Goal: Find specific page/section: Find specific page/section

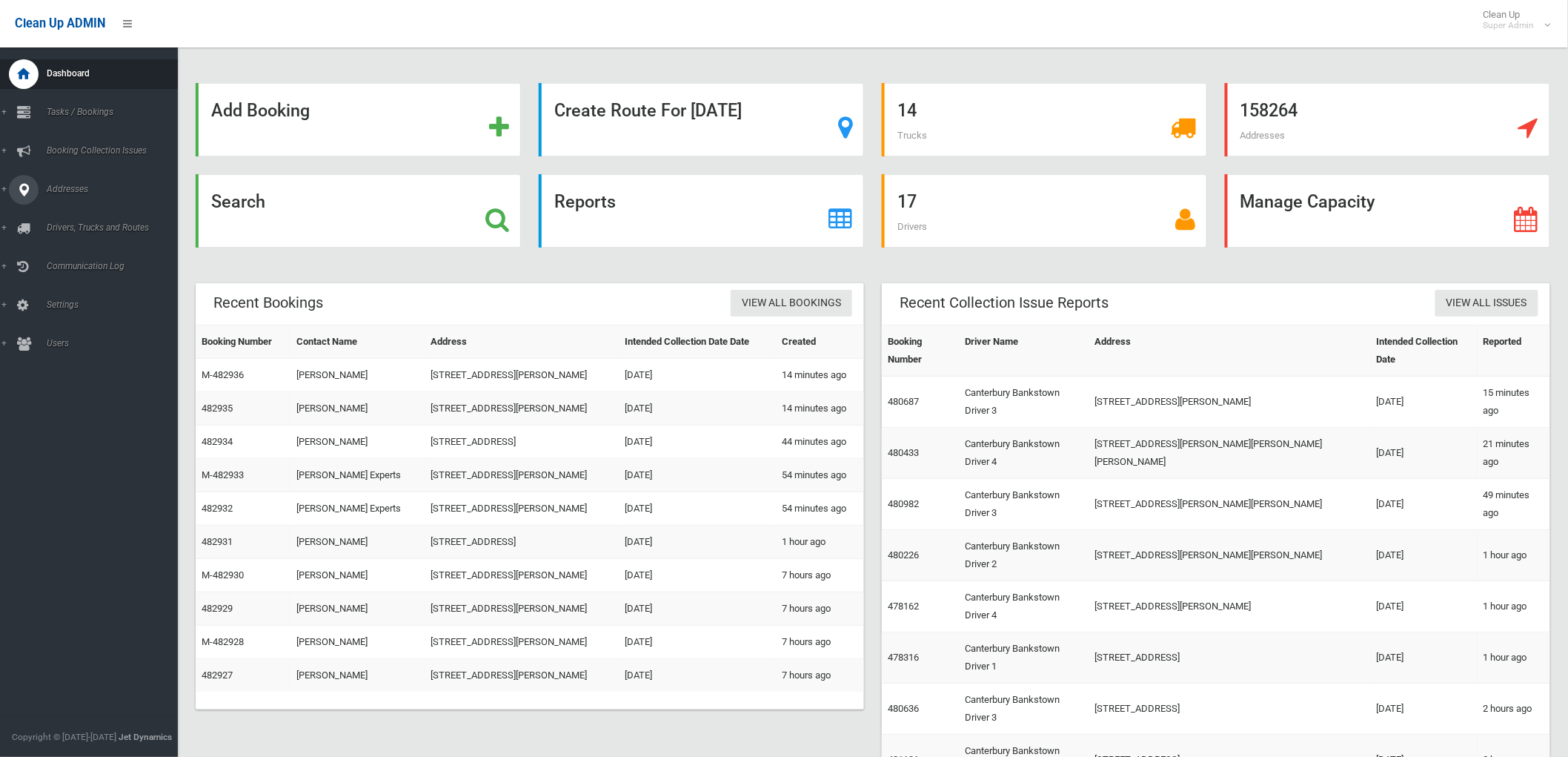
click at [24, 183] on icon at bounding box center [24, 189] width 13 height 29
click at [102, 215] on span "All Addresses" at bounding box center [109, 214] width 135 height 10
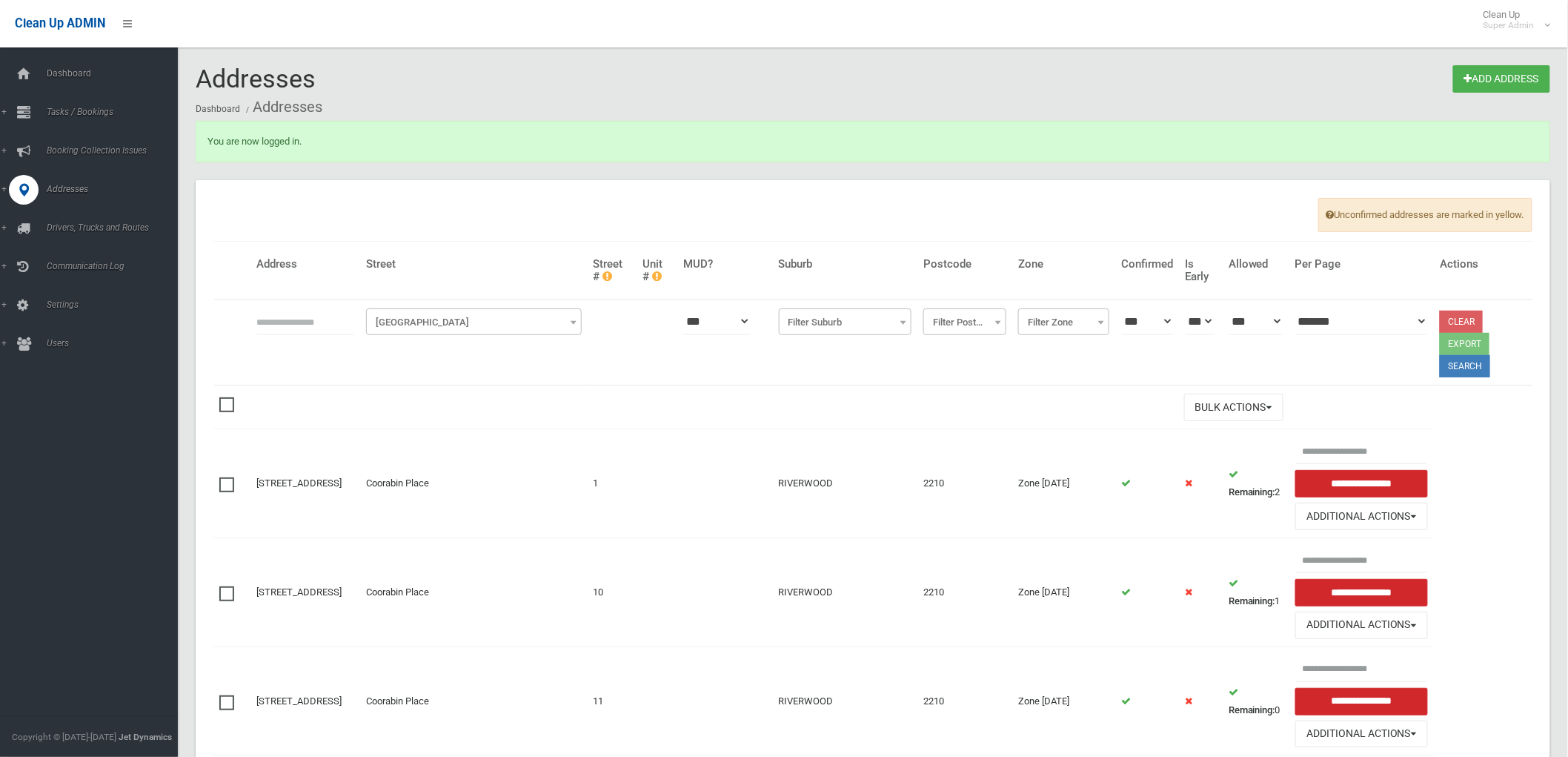
click at [345, 315] on input "text" at bounding box center [305, 321] width 98 height 28
type input "**********"
click button at bounding box center [0, 0] width 0 height 0
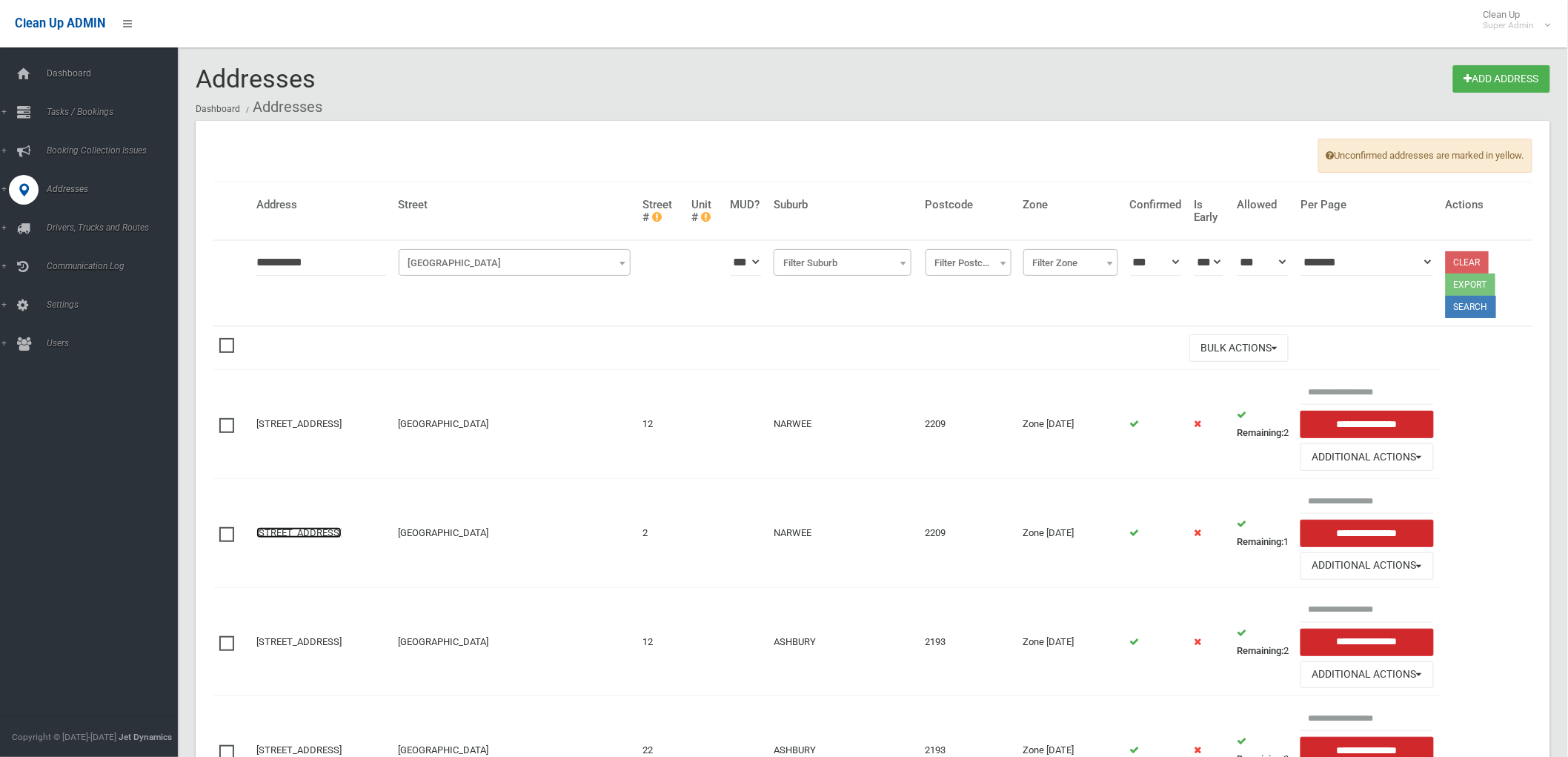
click at [304, 536] on link "2 Woodlands Avenue, NARWEE NSW 2209" at bounding box center [298, 532] width 85 height 11
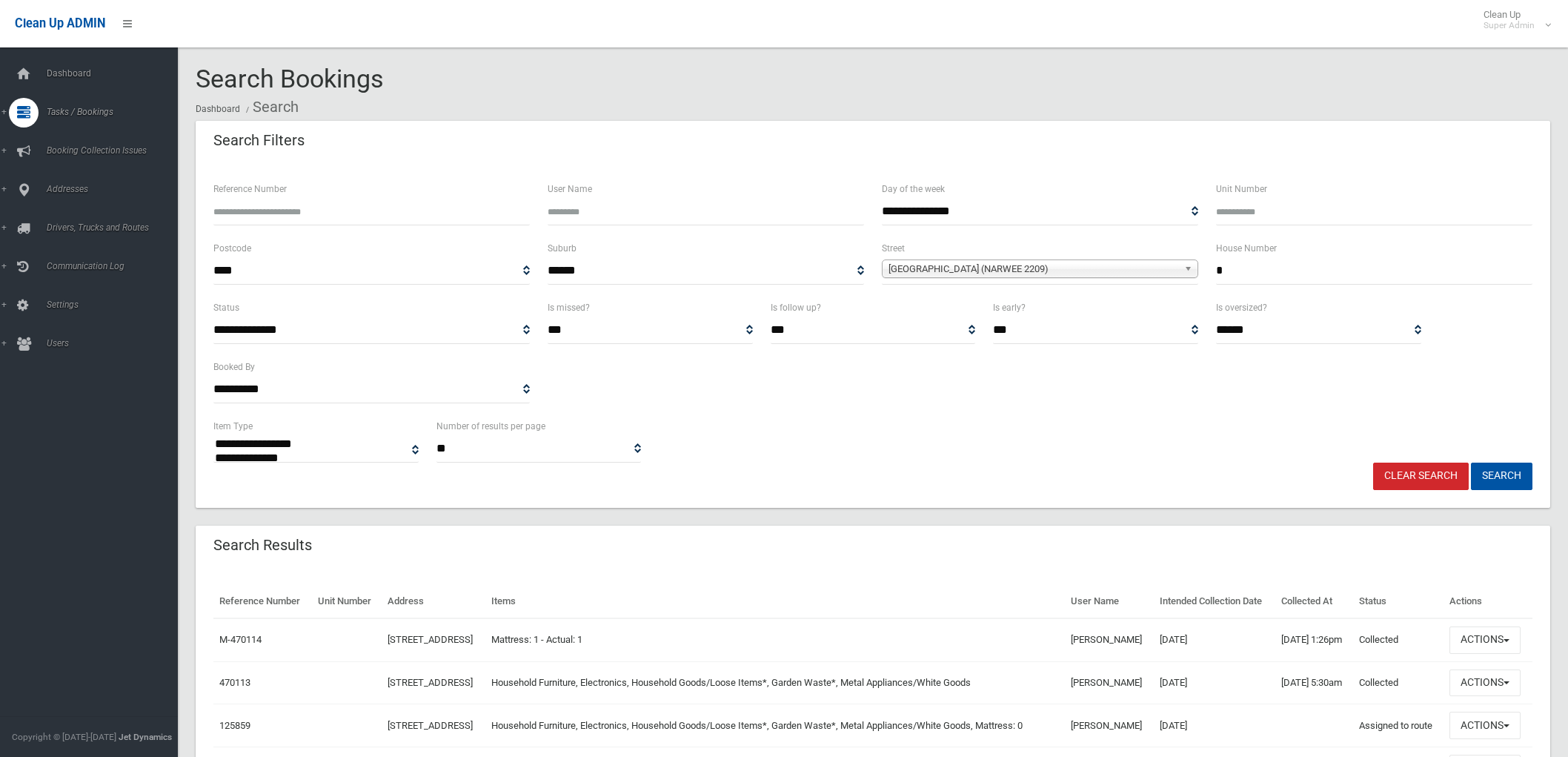
select select
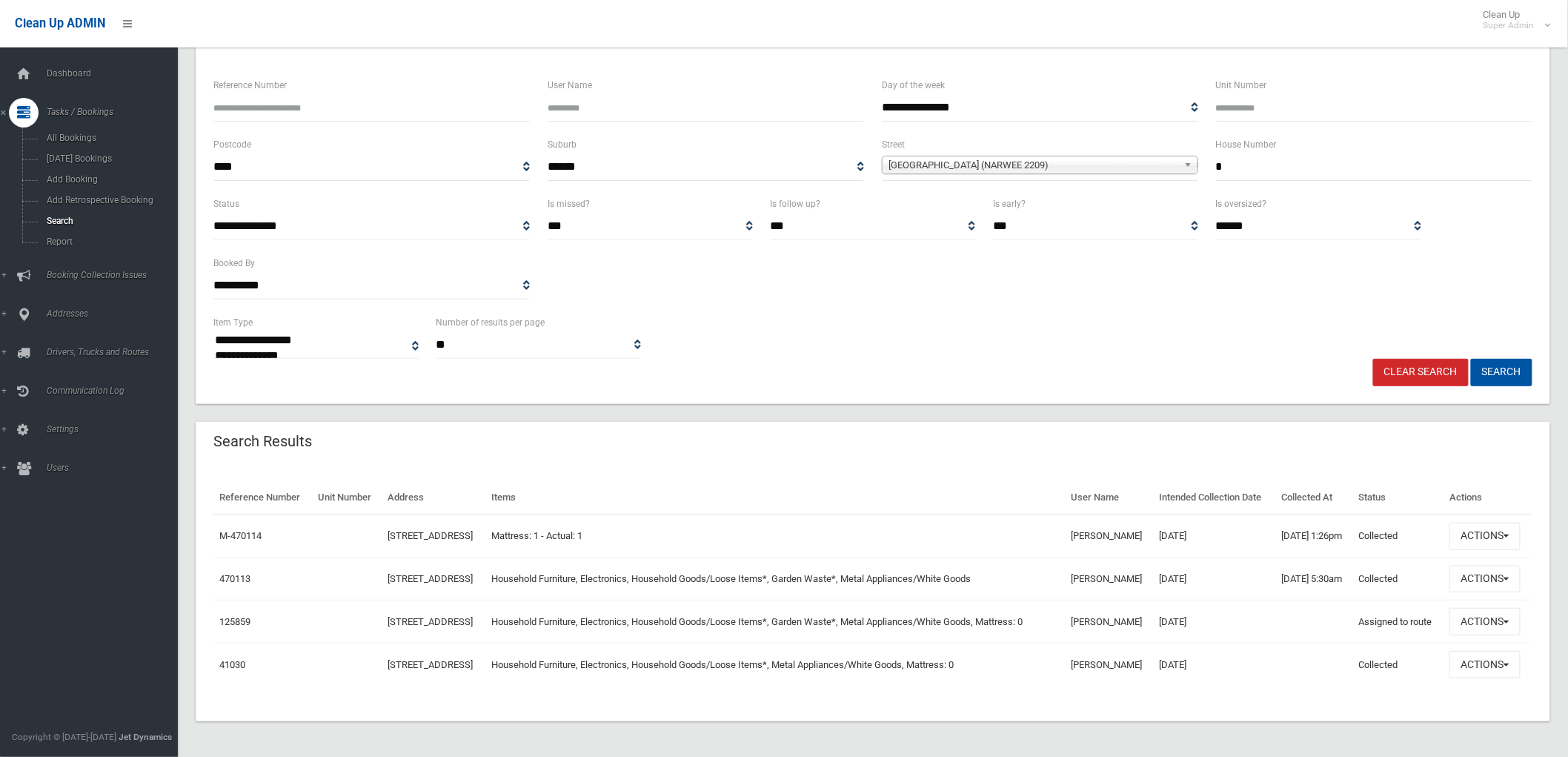
scroll to position [154, 0]
click at [1520, 566] on button "Actions" at bounding box center [1485, 580] width 71 height 28
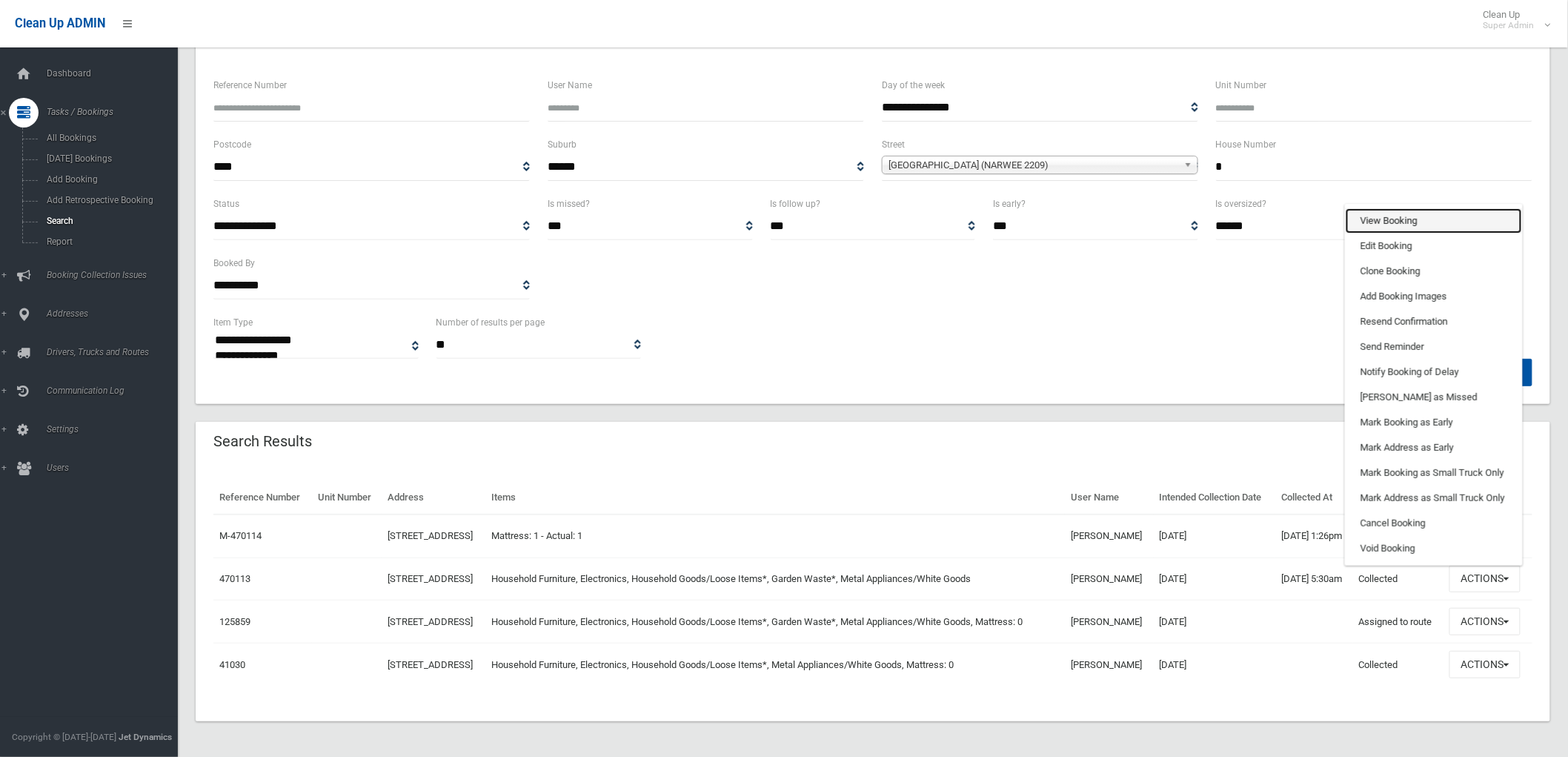
click at [1412, 209] on link "View Booking" at bounding box center [1434, 221] width 177 height 25
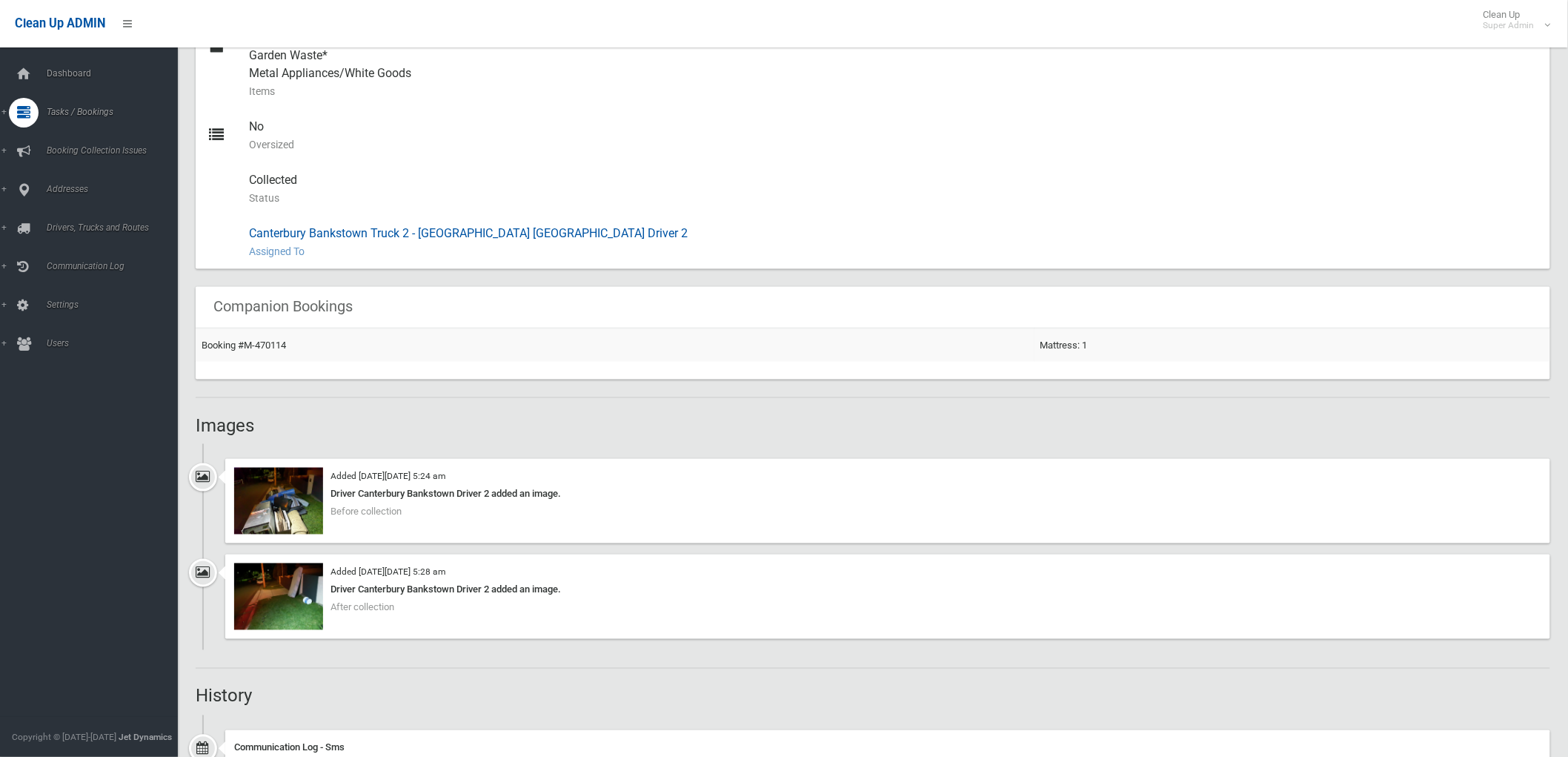
scroll to position [741, 0]
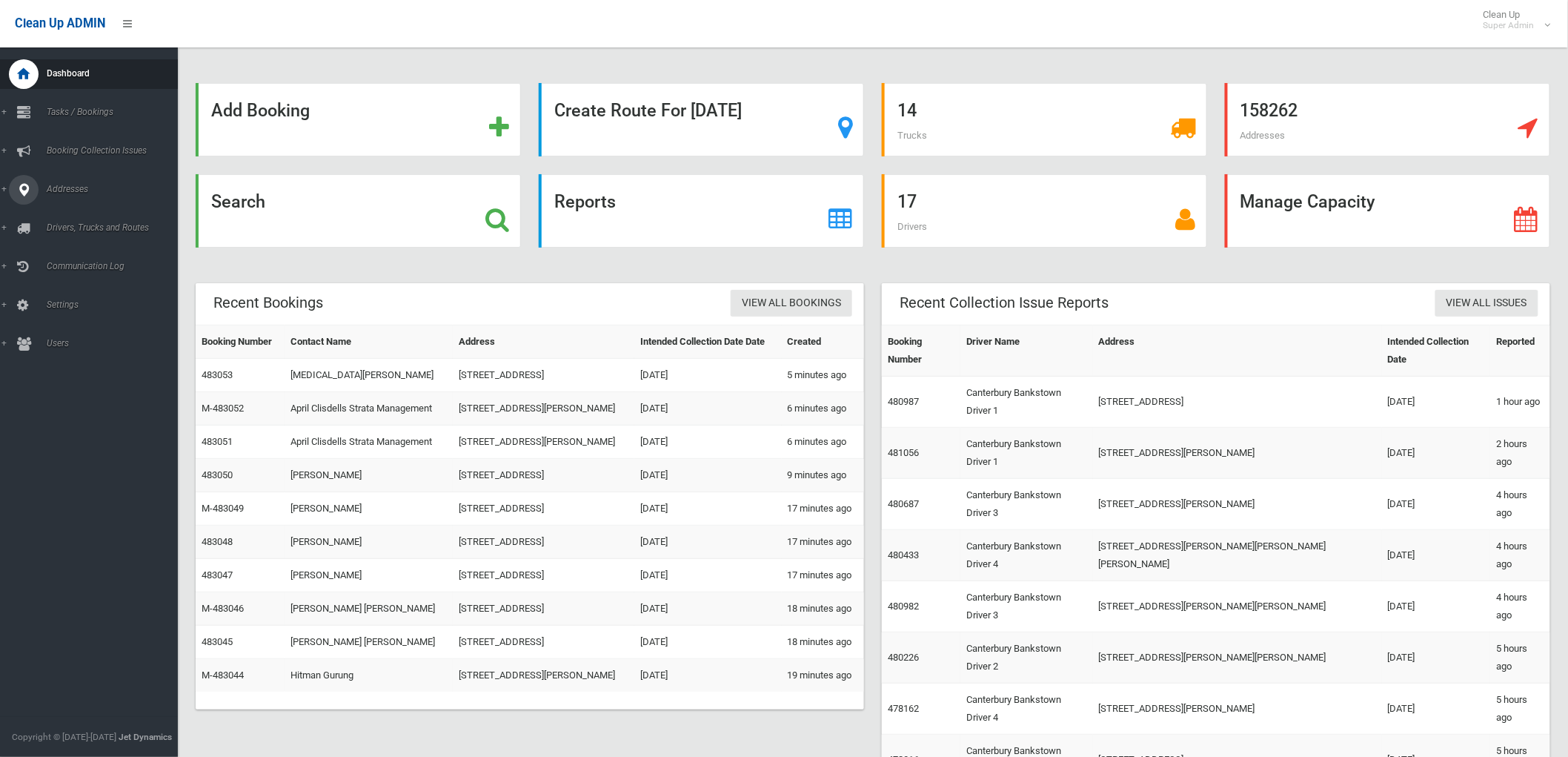
click at [34, 186] on div at bounding box center [24, 189] width 29 height 29
click at [447, 255] on div "Search" at bounding box center [358, 220] width 343 height 91
